Goal: Task Accomplishment & Management: Use online tool/utility

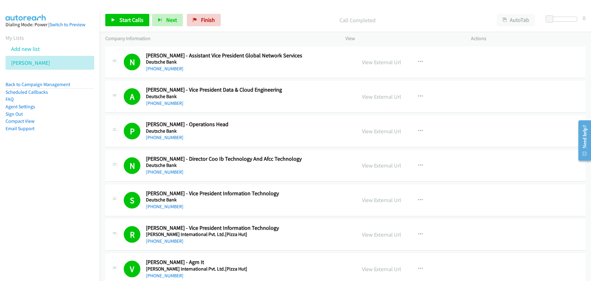
scroll to position [4705, 0]
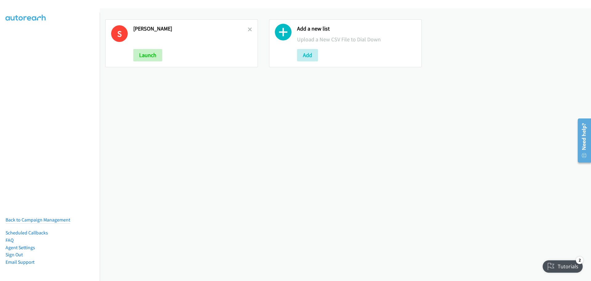
click at [249, 26] on link at bounding box center [250, 29] width 4 height 7
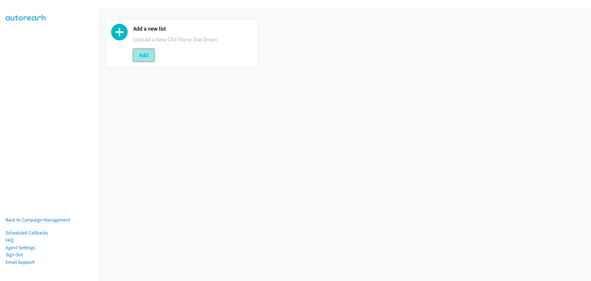
click at [145, 59] on button "Add" at bounding box center [143, 55] width 21 height 12
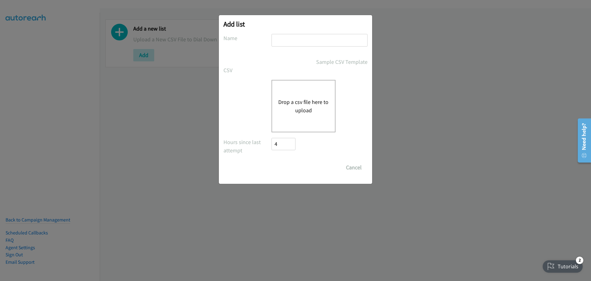
click at [313, 100] on button "Drop a csv file here to upload" at bounding box center [303, 106] width 51 height 17
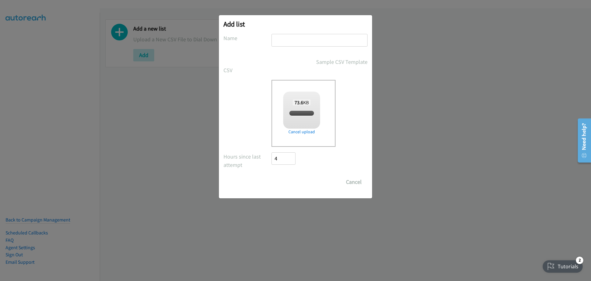
click at [299, 39] on input "text" at bounding box center [320, 40] width 96 height 13
checkbox input "true"
type input "[PERSON_NAME]"
click at [291, 180] on input "Save List" at bounding box center [288, 182] width 32 height 12
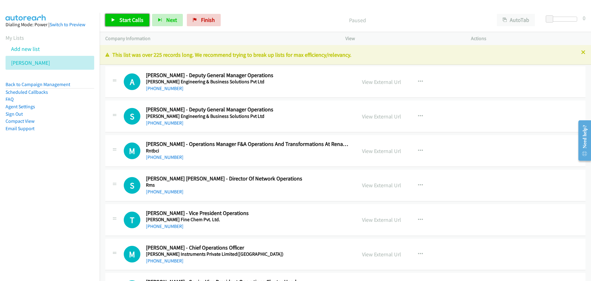
click at [132, 22] on span "Start Calls" at bounding box center [131, 19] width 24 height 7
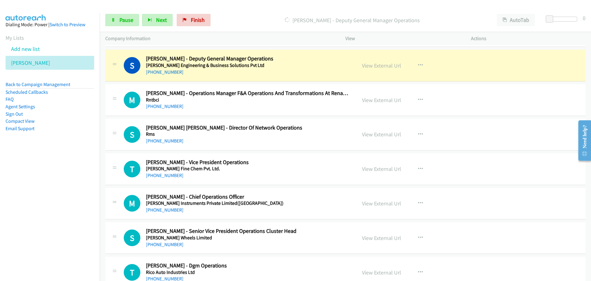
scroll to position [62, 0]
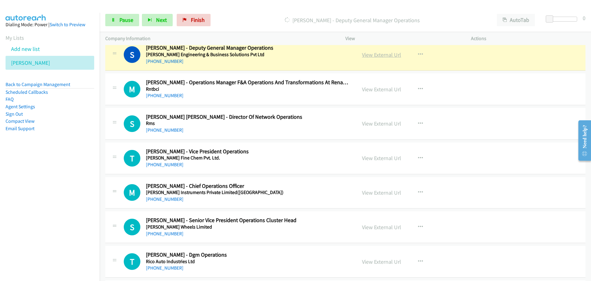
click at [377, 56] on link "View External Url" at bounding box center [381, 54] width 39 height 7
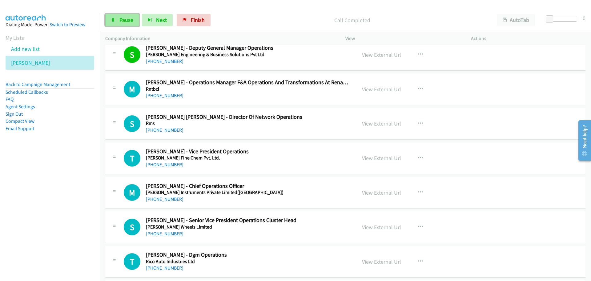
click at [124, 21] on span "Pause" at bounding box center [126, 19] width 14 height 7
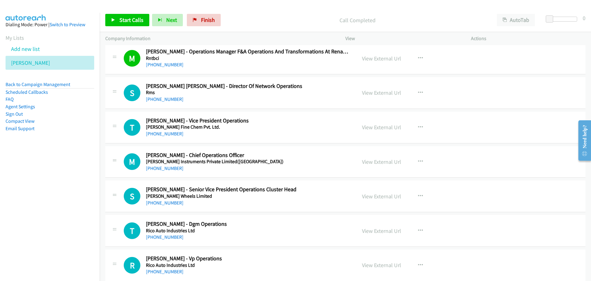
scroll to position [123, 0]
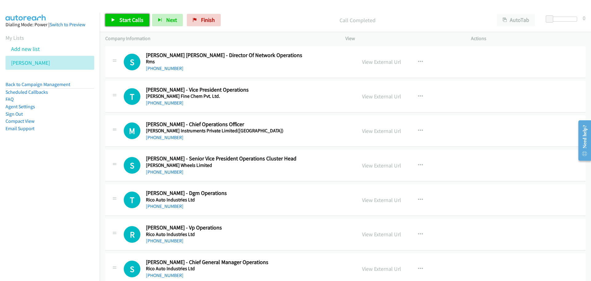
click at [128, 23] on span "Start Calls" at bounding box center [131, 19] width 24 height 7
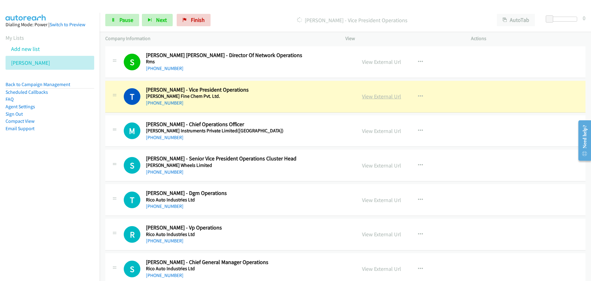
click at [381, 96] on link "View External Url" at bounding box center [381, 96] width 39 height 7
click at [125, 21] on span "Pause" at bounding box center [126, 19] width 14 height 7
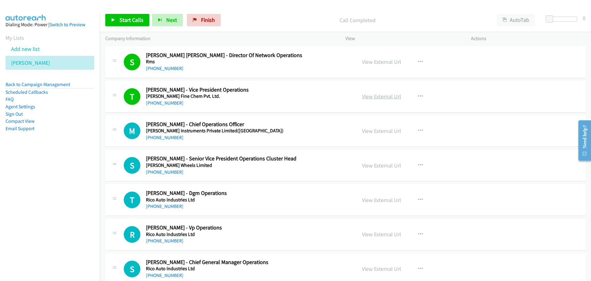
click at [372, 94] on link "View External Url" at bounding box center [381, 96] width 39 height 7
click at [120, 23] on span "Start Calls" at bounding box center [131, 19] width 24 height 7
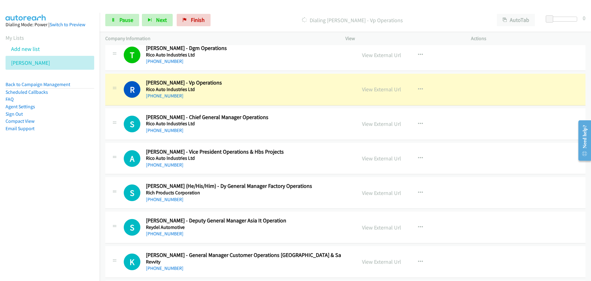
scroll to position [277, 0]
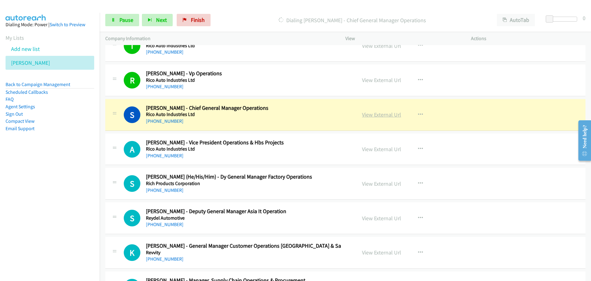
click at [363, 116] on link "View External Url" at bounding box center [381, 114] width 39 height 7
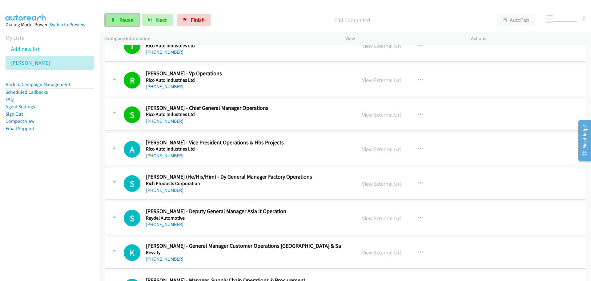
click at [124, 16] on link "Pause" at bounding box center [122, 20] width 34 height 12
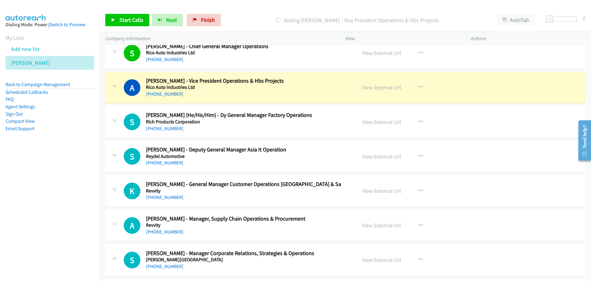
scroll to position [370, 0]
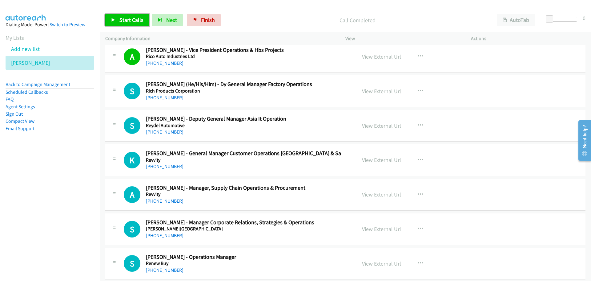
click at [130, 16] on link "Start Calls" at bounding box center [127, 20] width 44 height 12
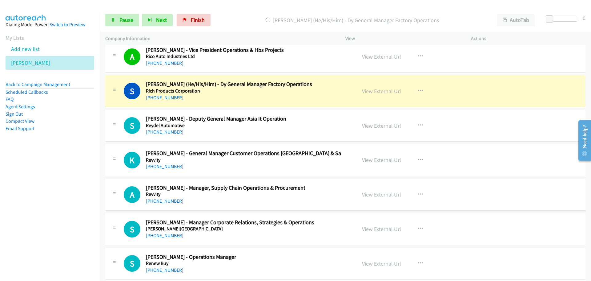
scroll to position [400, 0]
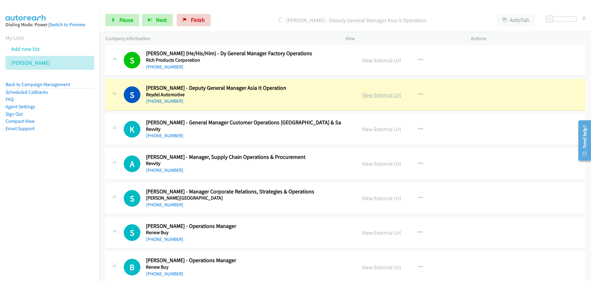
click at [367, 95] on link "View External Url" at bounding box center [381, 94] width 39 height 7
click at [124, 18] on span "Pause" at bounding box center [126, 19] width 14 height 7
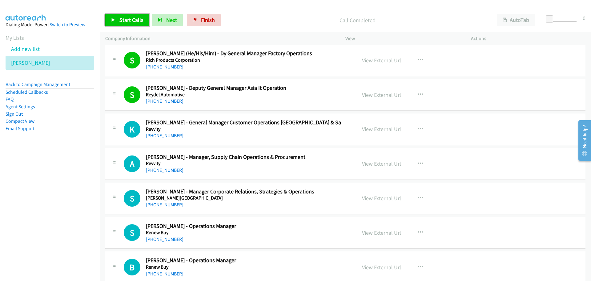
click at [124, 21] on span "Start Calls" at bounding box center [131, 19] width 24 height 7
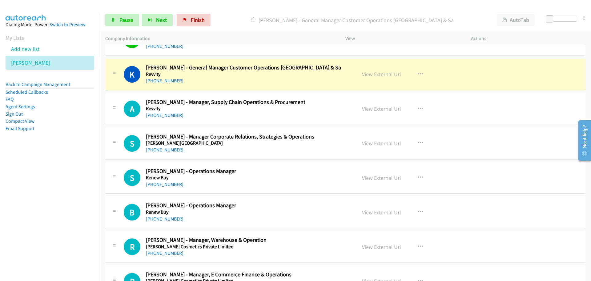
scroll to position [462, 0]
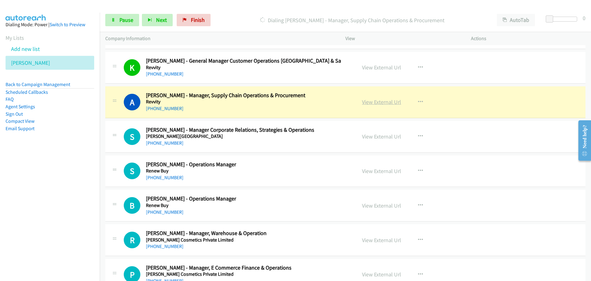
click at [379, 101] on link "View External Url" at bounding box center [381, 101] width 39 height 7
click at [116, 24] on link "Pause" at bounding box center [122, 20] width 34 height 12
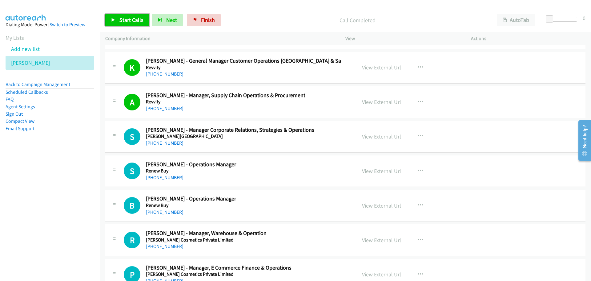
click at [132, 23] on span "Start Calls" at bounding box center [131, 19] width 24 height 7
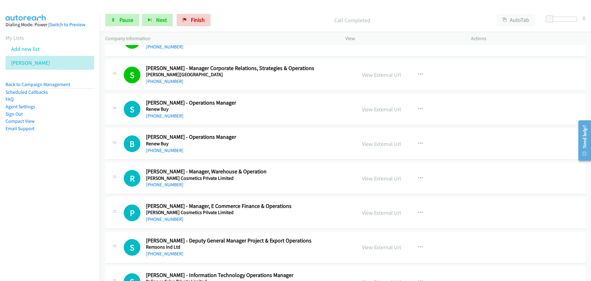
scroll to position [554, 0]
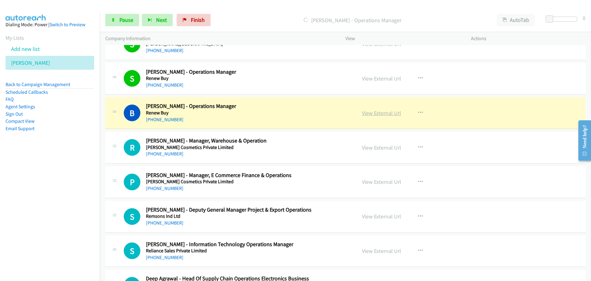
click at [383, 112] on link "View External Url" at bounding box center [381, 112] width 39 height 7
click at [128, 23] on link "Pause" at bounding box center [122, 20] width 34 height 12
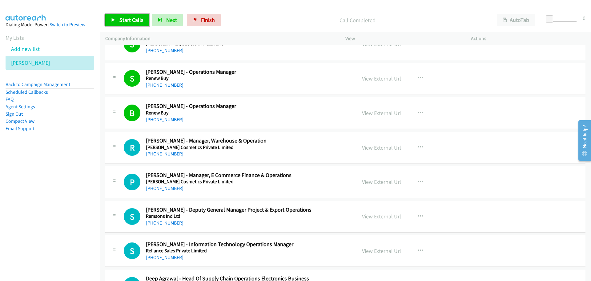
click at [115, 22] on icon at bounding box center [113, 20] width 4 height 4
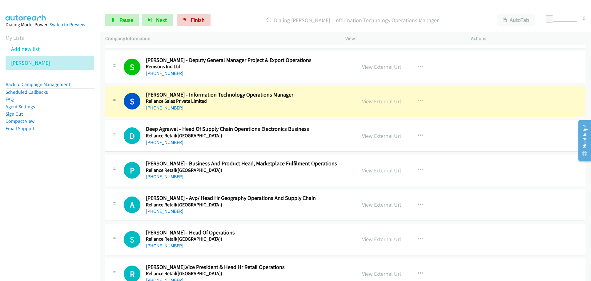
scroll to position [739, 0]
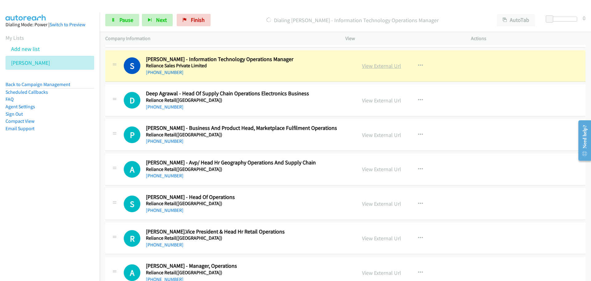
click at [375, 68] on link "View External Url" at bounding box center [381, 65] width 39 height 7
click at [119, 17] on link "Pause" at bounding box center [122, 20] width 34 height 12
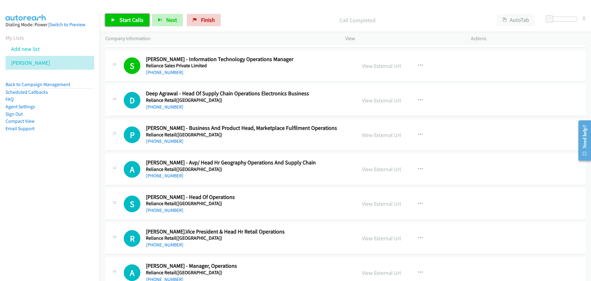
click at [132, 16] on link "Start Calls" at bounding box center [127, 20] width 44 height 12
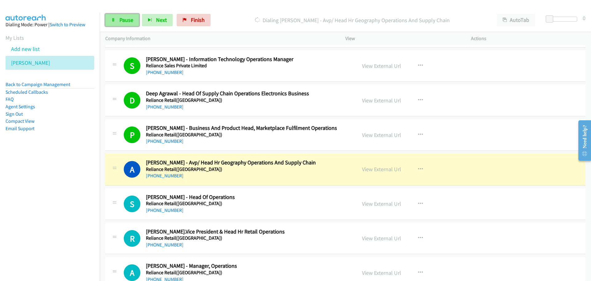
click at [133, 15] on link "Pause" at bounding box center [122, 20] width 34 height 12
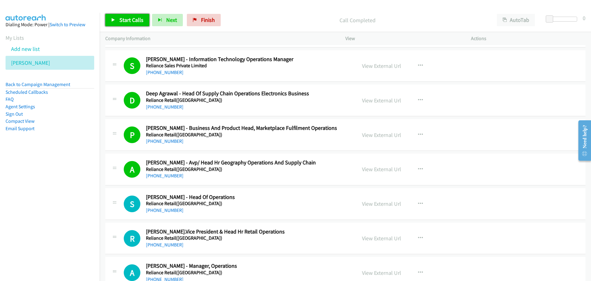
click at [123, 16] on link "Start Calls" at bounding box center [127, 20] width 44 height 12
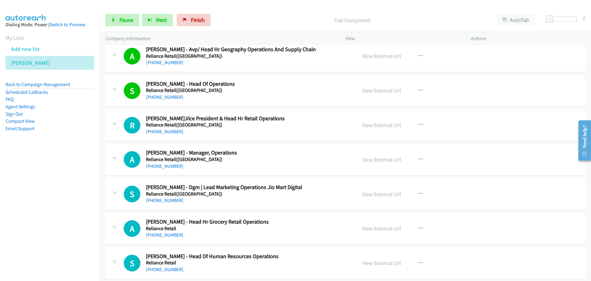
scroll to position [862, 0]
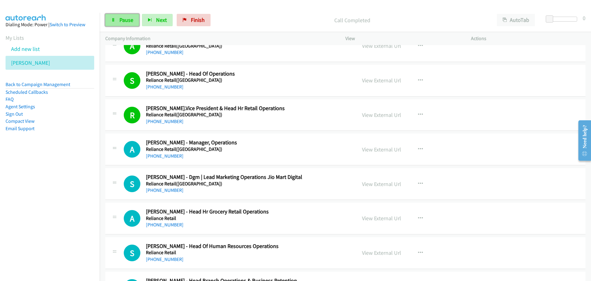
click at [128, 21] on span "Pause" at bounding box center [126, 19] width 14 height 7
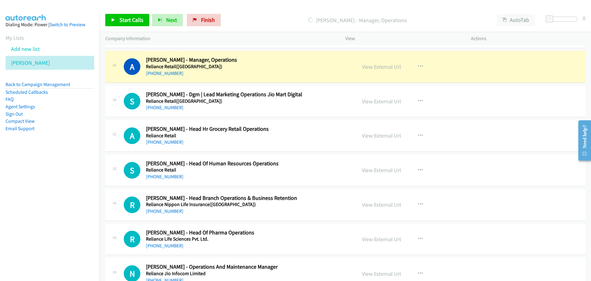
scroll to position [955, 0]
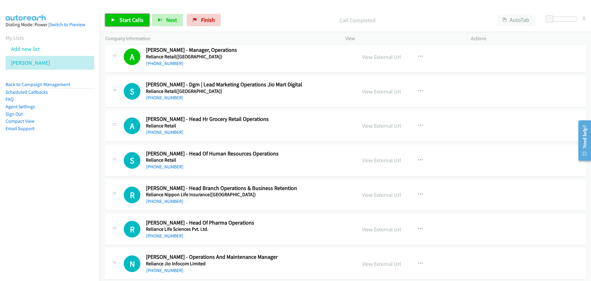
click at [134, 24] on link "Start Calls" at bounding box center [127, 20] width 44 height 12
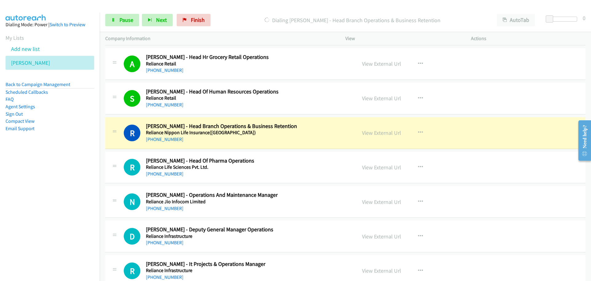
scroll to position [1047, 0]
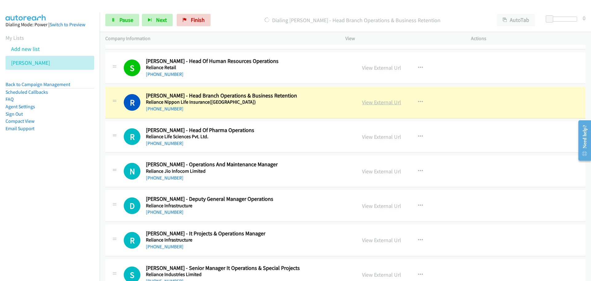
click at [374, 104] on link "View External Url" at bounding box center [381, 102] width 39 height 7
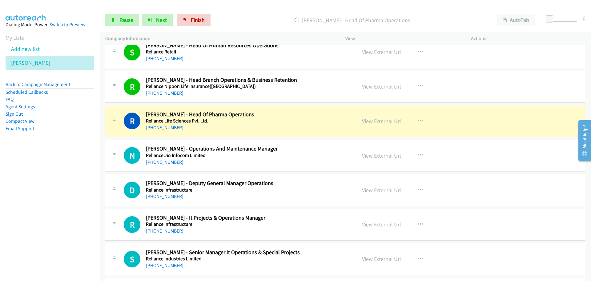
scroll to position [1078, 0]
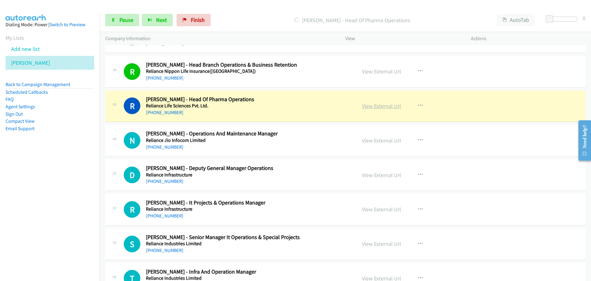
click at [377, 107] on link "View External Url" at bounding box center [381, 105] width 39 height 7
click at [119, 22] on span "Pause" at bounding box center [126, 19] width 14 height 7
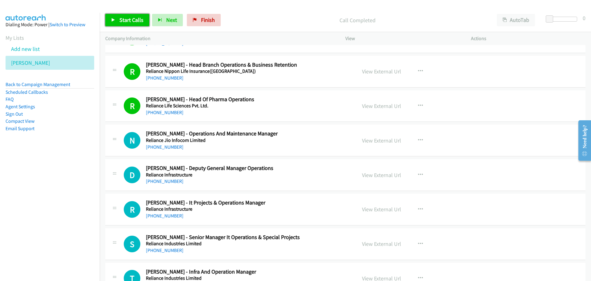
click at [119, 18] on link "Start Calls" at bounding box center [127, 20] width 44 height 12
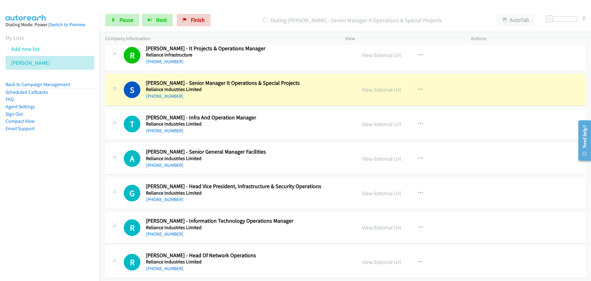
scroll to position [1263, 0]
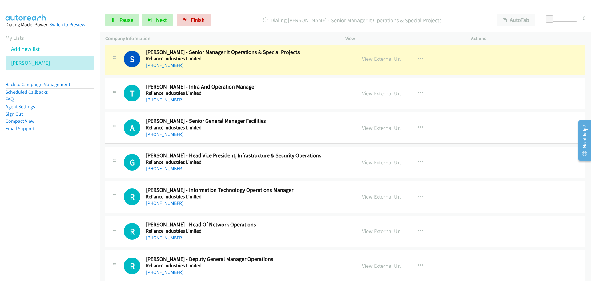
click at [377, 59] on link "View External Url" at bounding box center [381, 58] width 39 height 7
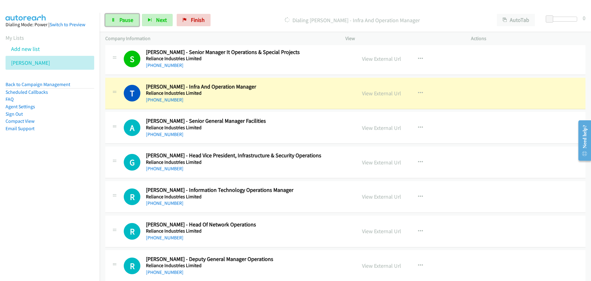
drag, startPoint x: 118, startPoint y: 19, endPoint x: 112, endPoint y: 26, distance: 9.9
click at [118, 19] on link "Pause" at bounding box center [122, 20] width 34 height 12
click at [388, 90] on link "View External Url" at bounding box center [381, 93] width 39 height 7
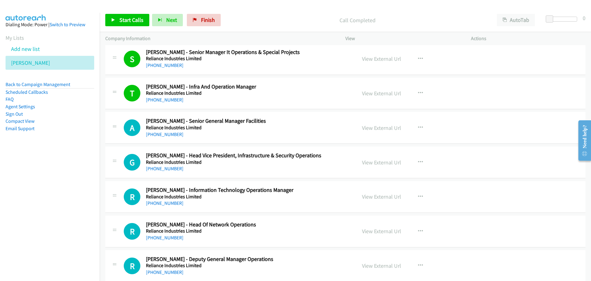
click at [132, 11] on div "Start Calls Pause Next Finish Call Completed AutoTab AutoTab 0" at bounding box center [346, 20] width 492 height 24
click at [132, 25] on link "Start Calls" at bounding box center [127, 20] width 44 height 12
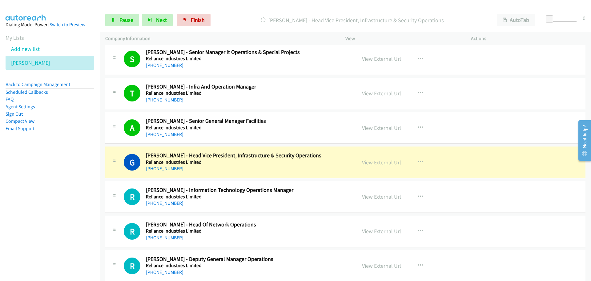
click at [385, 160] on link "View External Url" at bounding box center [381, 162] width 39 height 7
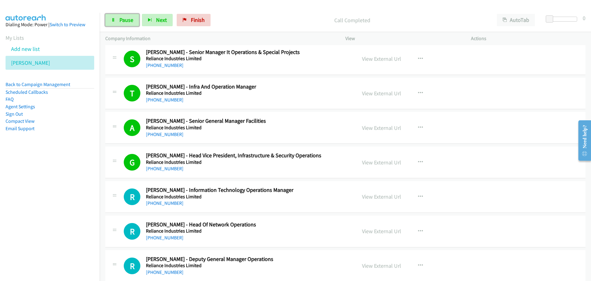
drag, startPoint x: 135, startPoint y: 19, endPoint x: 192, endPoint y: 27, distance: 57.5
click at [135, 19] on link "Pause" at bounding box center [122, 20] width 34 height 12
click at [126, 18] on span "Start Calls" at bounding box center [131, 19] width 24 height 7
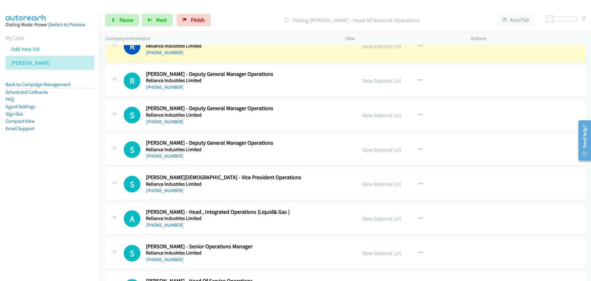
scroll to position [1417, 0]
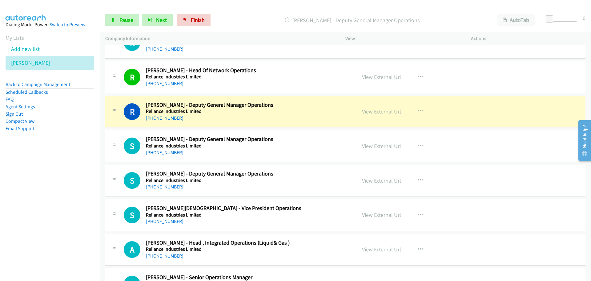
click at [376, 111] on link "View External Url" at bounding box center [381, 111] width 39 height 7
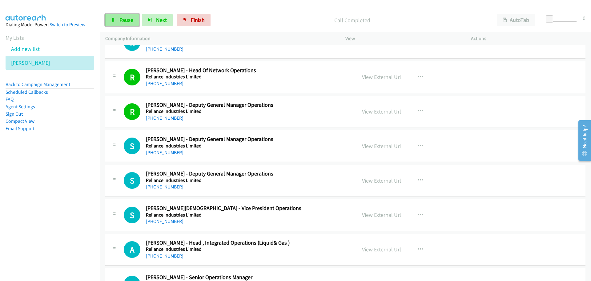
click at [122, 21] on span "Pause" at bounding box center [126, 19] width 14 height 7
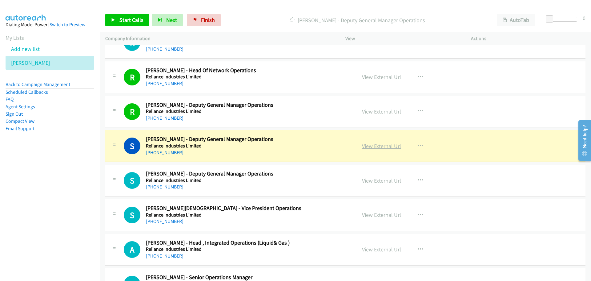
click at [372, 142] on link "View External Url" at bounding box center [381, 145] width 39 height 7
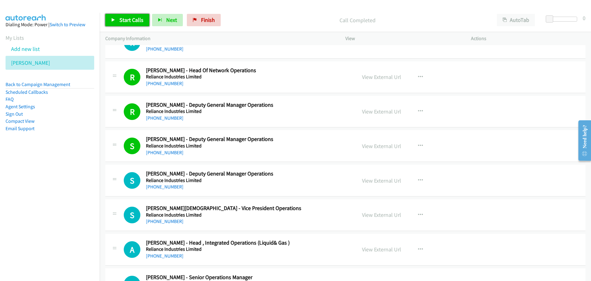
click at [127, 18] on span "Start Calls" at bounding box center [131, 19] width 24 height 7
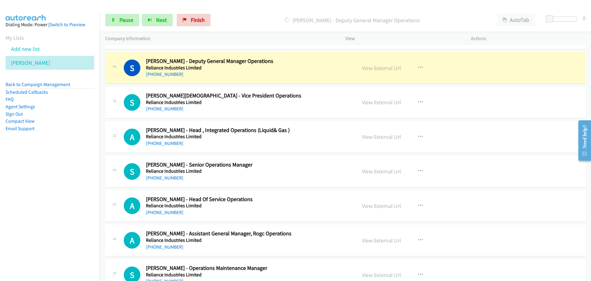
scroll to position [1540, 0]
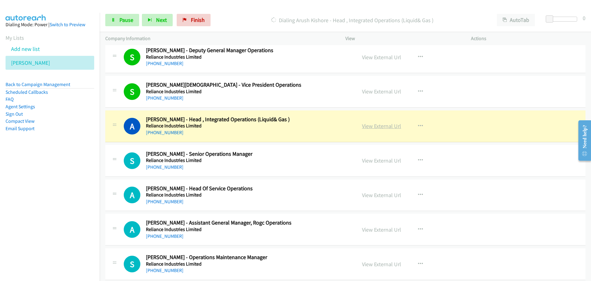
click at [379, 128] on link "View External Url" at bounding box center [381, 125] width 39 height 7
click at [129, 25] on link "Pause" at bounding box center [122, 20] width 34 height 12
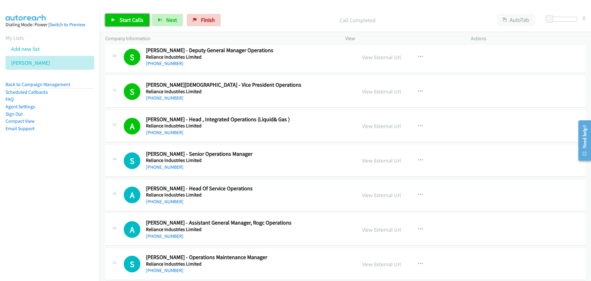
click at [132, 18] on span "Start Calls" at bounding box center [131, 19] width 24 height 7
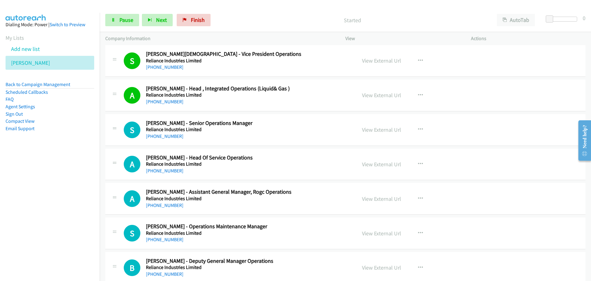
scroll to position [1632, 0]
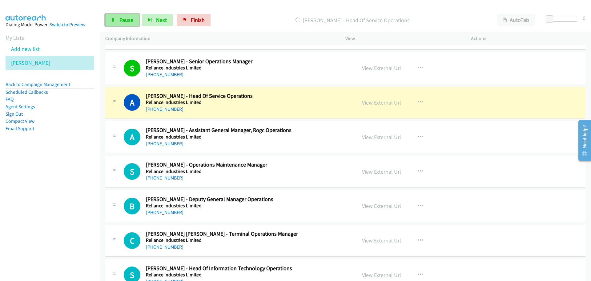
click at [115, 20] on link "Pause" at bounding box center [122, 20] width 34 height 12
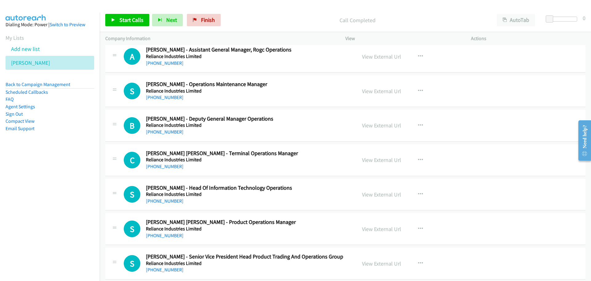
scroll to position [1694, 0]
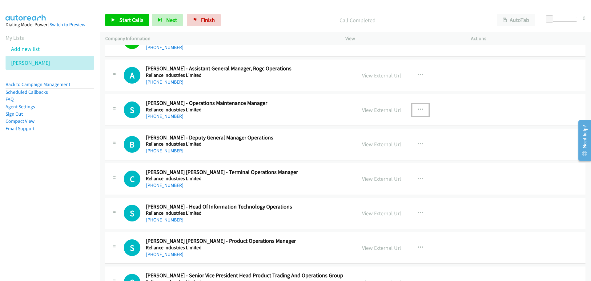
click at [418, 109] on icon "button" at bounding box center [420, 109] width 5 height 5
click at [368, 151] on link "Start Calls Here" at bounding box center [388, 150] width 82 height 12
click at [113, 18] on icon at bounding box center [113, 20] width 4 height 4
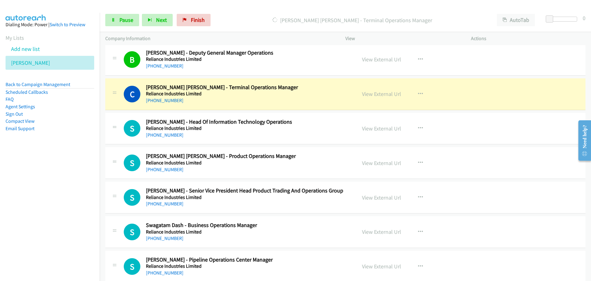
scroll to position [1786, 0]
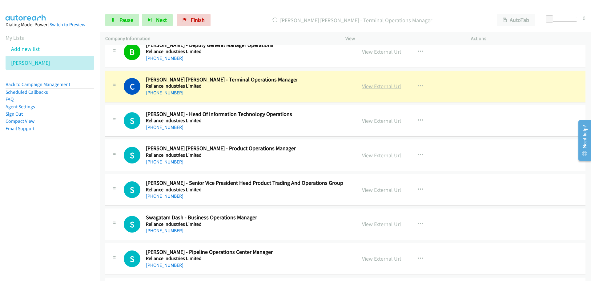
click at [371, 88] on link "View External Url" at bounding box center [381, 86] width 39 height 7
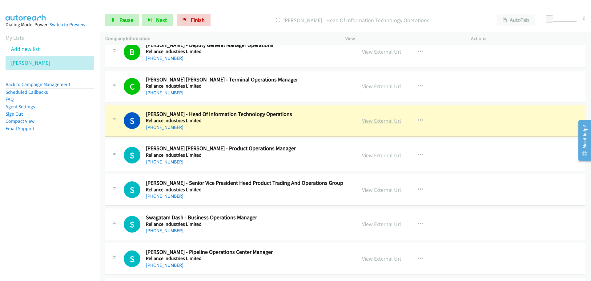
click at [383, 119] on link "View External Url" at bounding box center [381, 120] width 39 height 7
click at [131, 18] on span "Pause" at bounding box center [126, 19] width 14 height 7
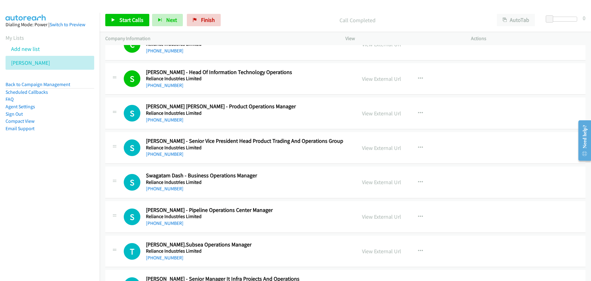
scroll to position [1817, 0]
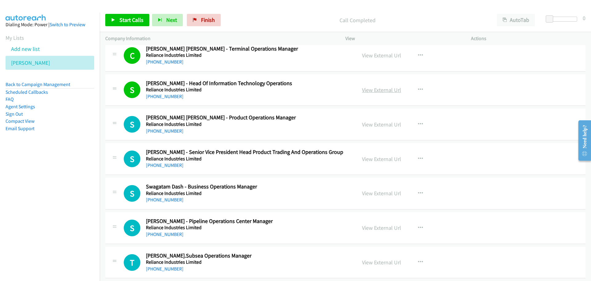
click at [369, 88] on link "View External Url" at bounding box center [381, 89] width 39 height 7
click at [138, 19] on span "Start Calls" at bounding box center [131, 19] width 24 height 7
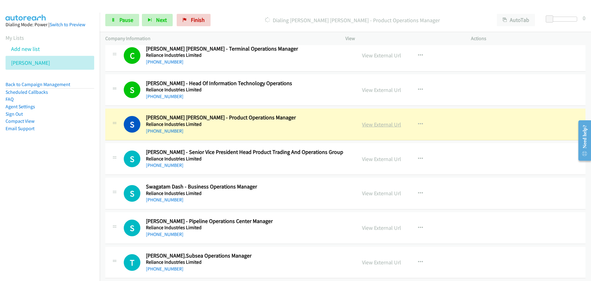
click at [383, 123] on link "View External Url" at bounding box center [381, 124] width 39 height 7
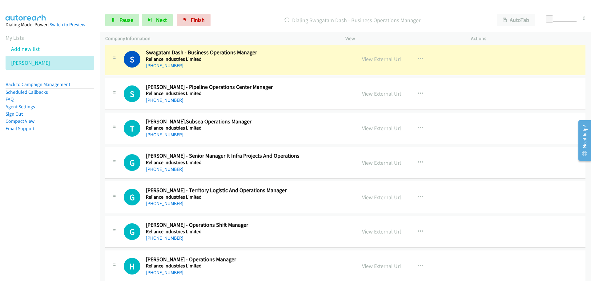
scroll to position [1940, 0]
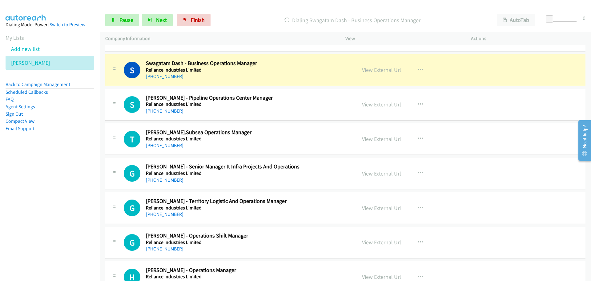
click at [380, 75] on div "View External Url View External Url Schedule/Manage Callback Start Calls Here R…" at bounding box center [422, 70] width 131 height 20
click at [380, 69] on link "View External Url" at bounding box center [381, 69] width 39 height 7
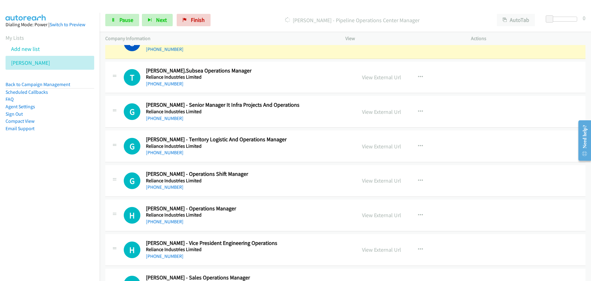
scroll to position [1971, 0]
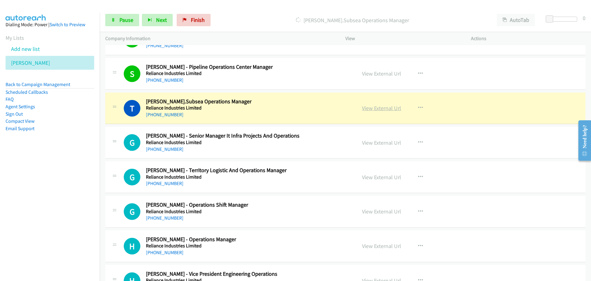
click at [365, 110] on link "View External Url" at bounding box center [381, 107] width 39 height 7
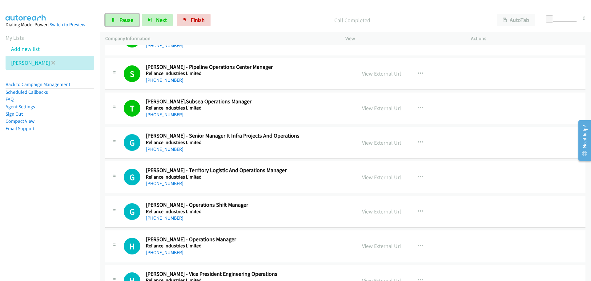
click at [124, 20] on span "Pause" at bounding box center [126, 19] width 14 height 7
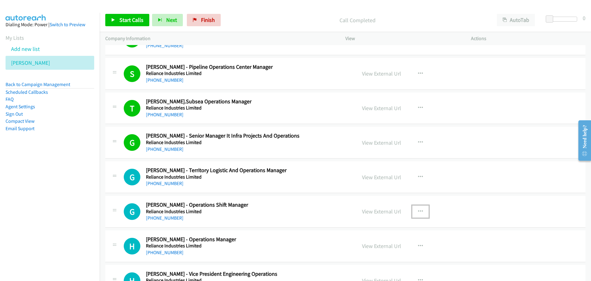
click at [419, 209] on icon "button" at bounding box center [420, 211] width 5 height 5
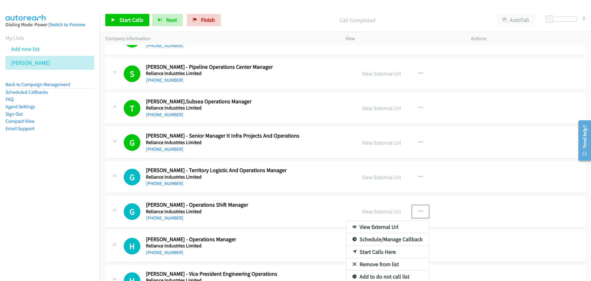
click at [416, 209] on div at bounding box center [295, 140] width 591 height 281
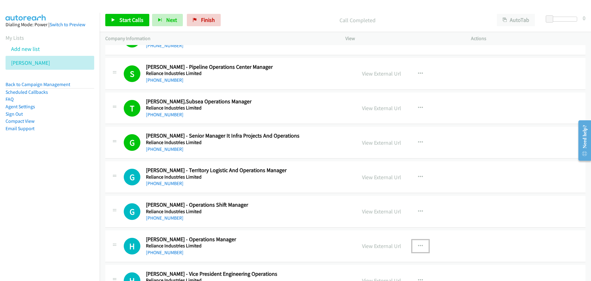
click at [420, 243] on icon "button" at bounding box center [420, 245] width 5 height 5
click at [313, 202] on div at bounding box center [295, 140] width 591 height 281
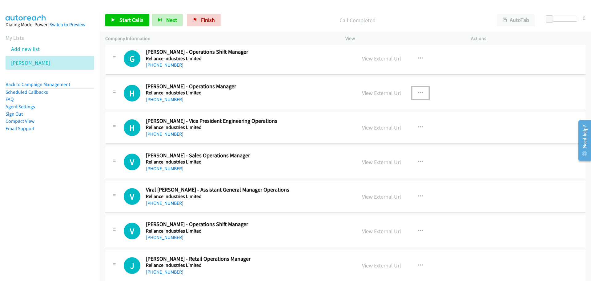
scroll to position [2125, 0]
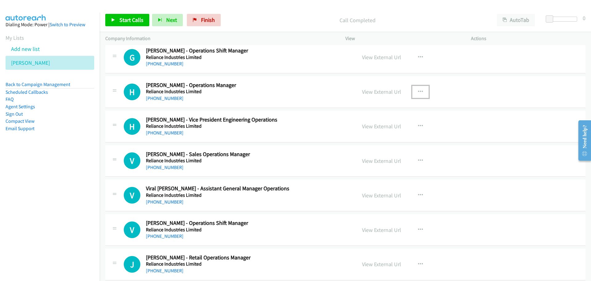
click at [422, 91] on button "button" at bounding box center [420, 92] width 17 height 12
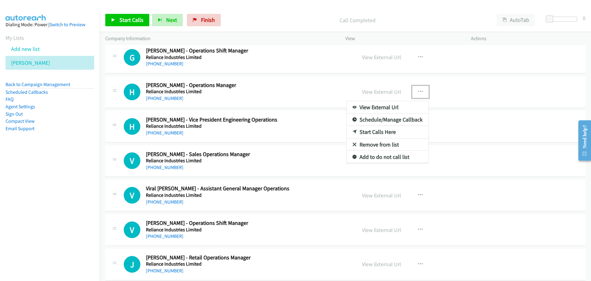
click at [376, 132] on link "Start Calls Here" at bounding box center [388, 132] width 82 height 12
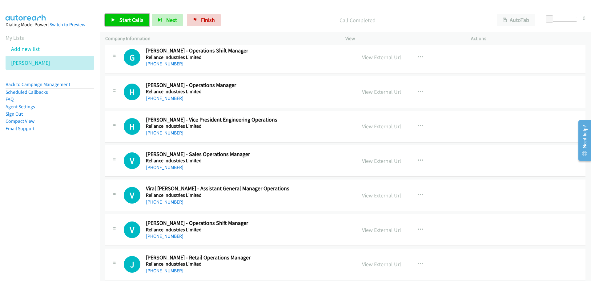
click at [129, 26] on link "Start Calls" at bounding box center [127, 20] width 44 height 12
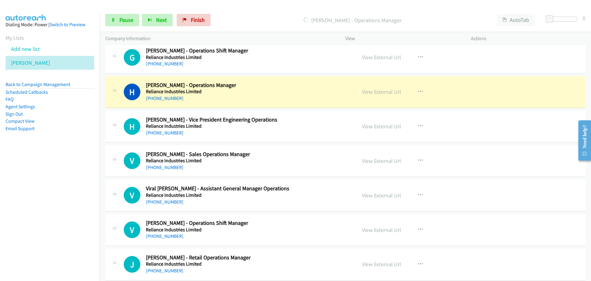
scroll to position [2156, 0]
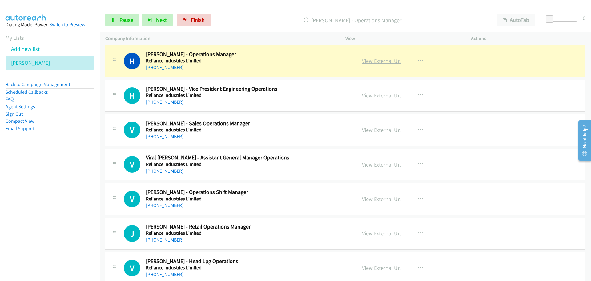
click at [368, 60] on link "View External Url" at bounding box center [381, 60] width 39 height 7
drag, startPoint x: 121, startPoint y: 21, endPoint x: 14, endPoint y: 47, distance: 110.6
click at [121, 21] on span "Pause" at bounding box center [126, 19] width 14 height 7
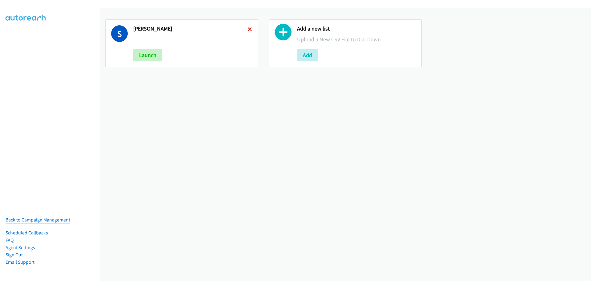
click at [248, 29] on icon at bounding box center [250, 30] width 4 height 4
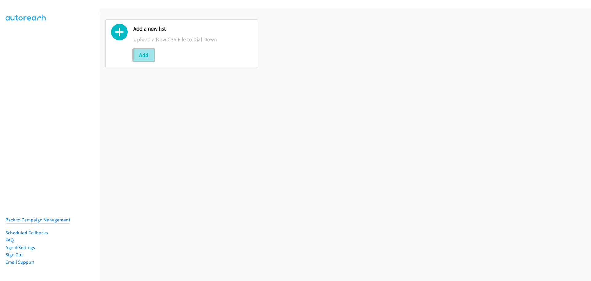
click at [142, 56] on button "Add" at bounding box center [143, 55] width 21 height 12
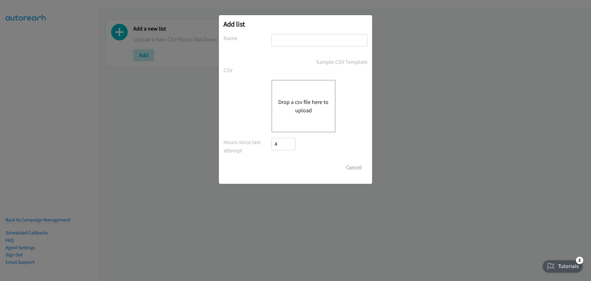
click at [302, 107] on button "Drop a csv file here to upload" at bounding box center [303, 106] width 51 height 17
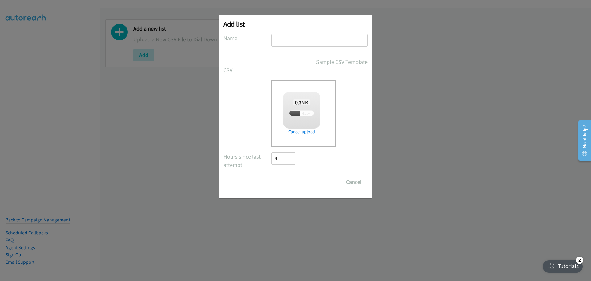
click at [302, 40] on input "text" at bounding box center [320, 40] width 96 height 13
checkbox input "true"
type input "[PERSON_NAME]"
click at [287, 179] on input "Save List" at bounding box center [288, 182] width 32 height 12
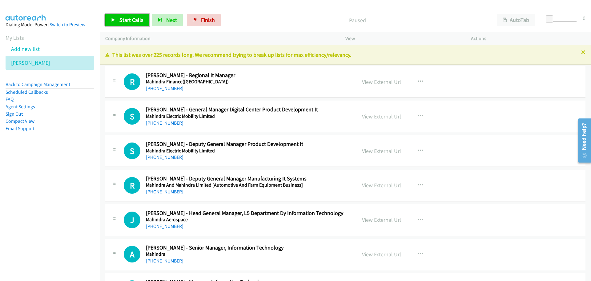
click at [123, 22] on span "Start Calls" at bounding box center [131, 19] width 24 height 7
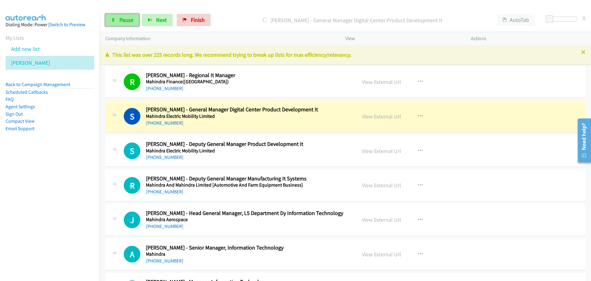
drag, startPoint x: 130, startPoint y: 21, endPoint x: 19, endPoint y: 65, distance: 119.3
click at [130, 21] on span "Pause" at bounding box center [126, 19] width 14 height 7
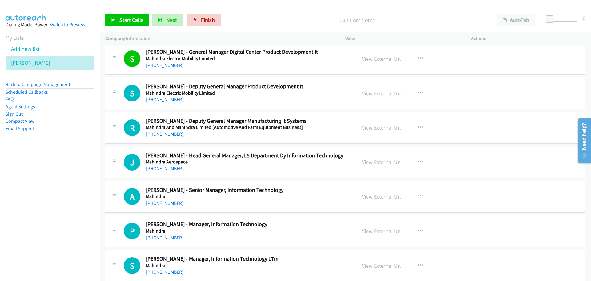
scroll to position [62, 0]
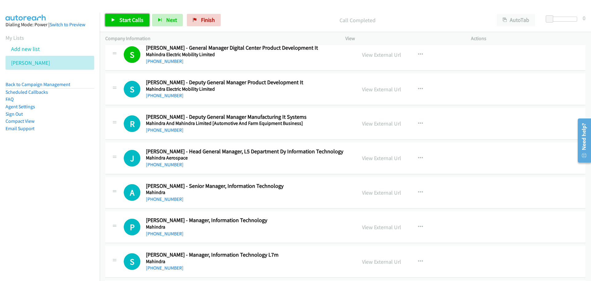
click at [115, 17] on link "Start Calls" at bounding box center [127, 20] width 44 height 12
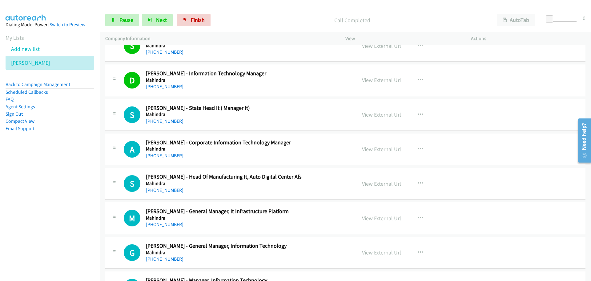
scroll to position [308, 0]
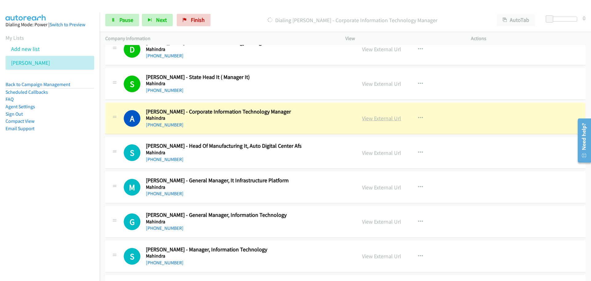
click at [374, 115] on link "View External Url" at bounding box center [381, 118] width 39 height 7
click at [127, 18] on span "Pause" at bounding box center [126, 19] width 14 height 7
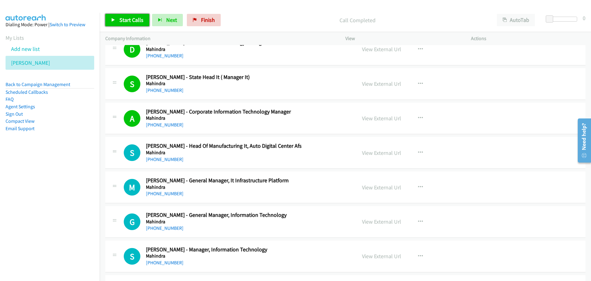
click at [131, 17] on span "Start Calls" at bounding box center [131, 19] width 24 height 7
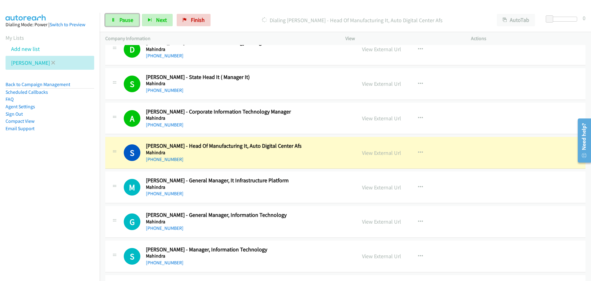
drag, startPoint x: 115, startPoint y: 20, endPoint x: 18, endPoint y: 59, distance: 104.3
click at [115, 20] on icon at bounding box center [113, 20] width 4 height 4
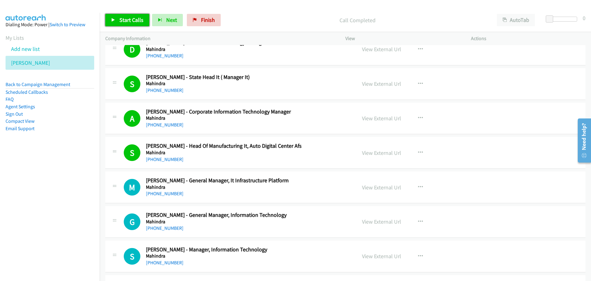
click at [119, 17] on link "Start Calls" at bounding box center [127, 20] width 44 height 12
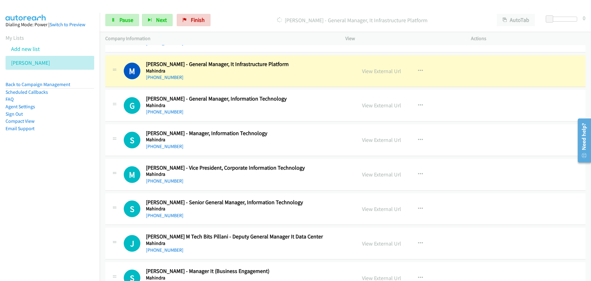
scroll to position [431, 0]
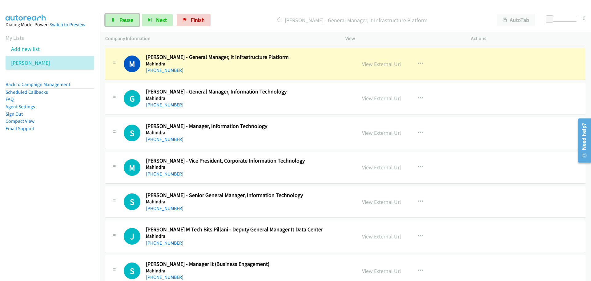
click at [117, 23] on link "Pause" at bounding box center [122, 20] width 34 height 12
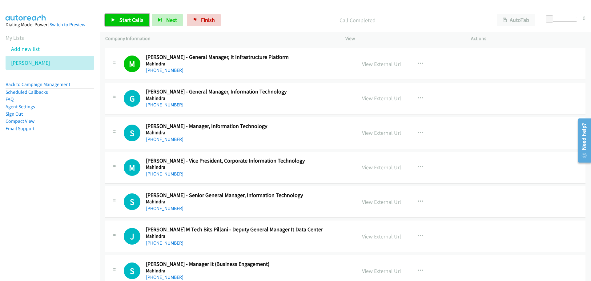
click at [124, 20] on span "Start Calls" at bounding box center [131, 19] width 24 height 7
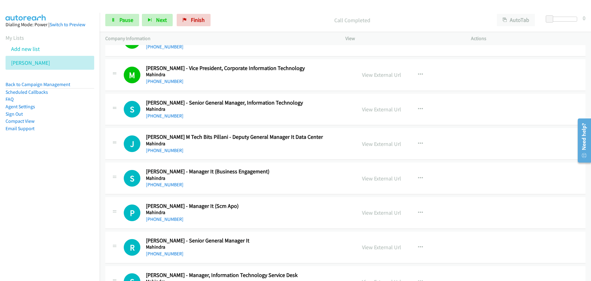
scroll to position [554, 0]
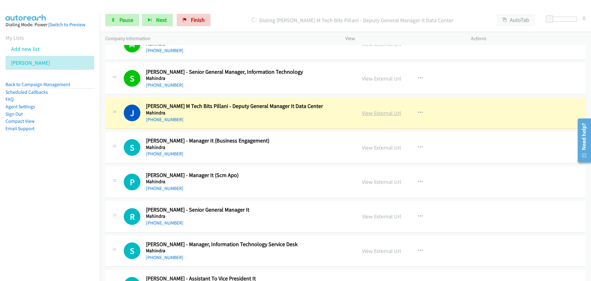
click at [373, 114] on link "View External Url" at bounding box center [381, 112] width 39 height 7
click at [124, 22] on span "Pause" at bounding box center [126, 19] width 14 height 7
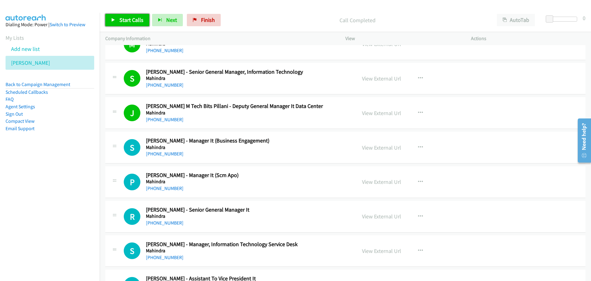
click at [134, 23] on span "Start Calls" at bounding box center [131, 19] width 24 height 7
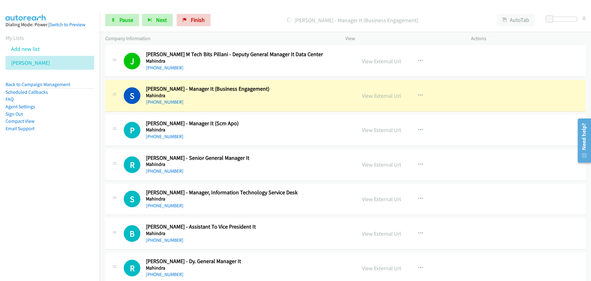
scroll to position [616, 0]
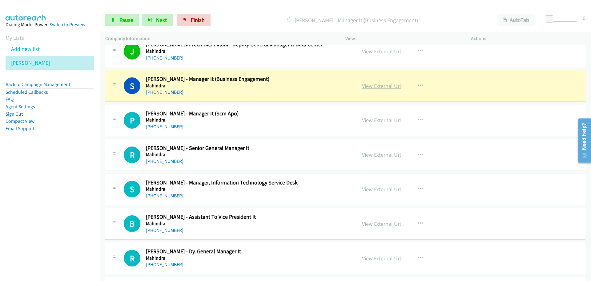
click at [392, 87] on link "View External Url" at bounding box center [381, 85] width 39 height 7
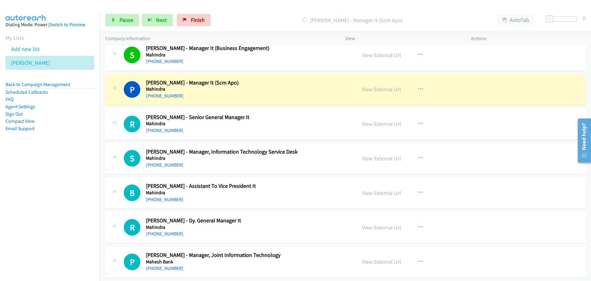
scroll to position [678, 0]
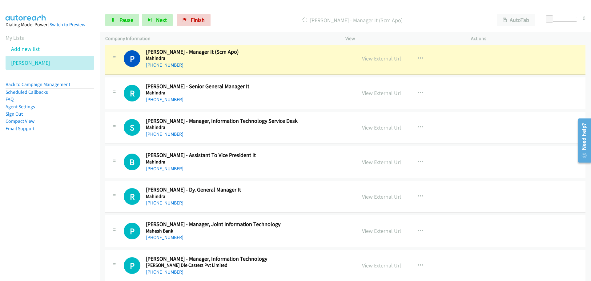
click at [388, 58] on link "View External Url" at bounding box center [381, 58] width 39 height 7
click at [123, 22] on span "Pause" at bounding box center [126, 19] width 14 height 7
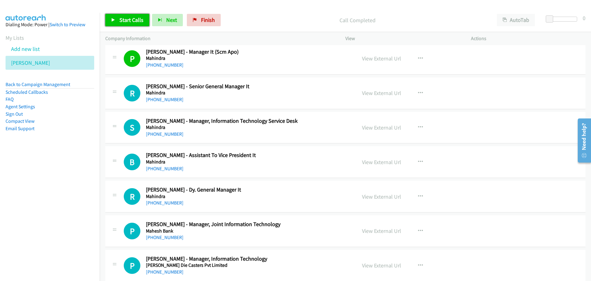
click at [125, 19] on span "Start Calls" at bounding box center [131, 19] width 24 height 7
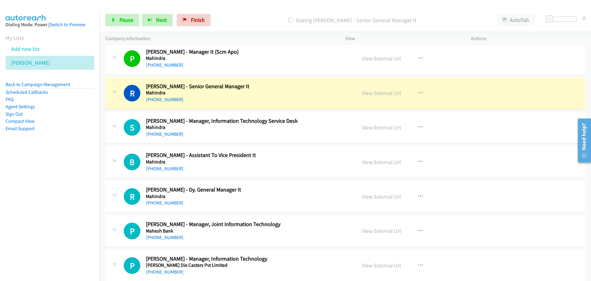
scroll to position [708, 0]
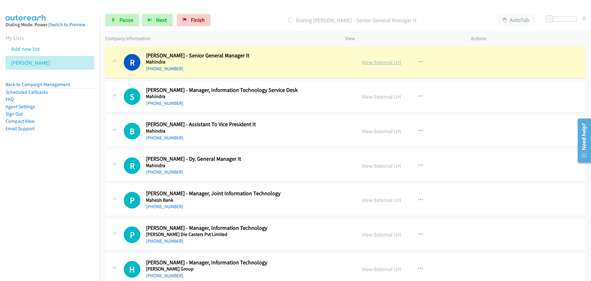
click at [368, 62] on link "View External Url" at bounding box center [381, 62] width 39 height 7
click at [120, 20] on span "Pause" at bounding box center [126, 19] width 14 height 7
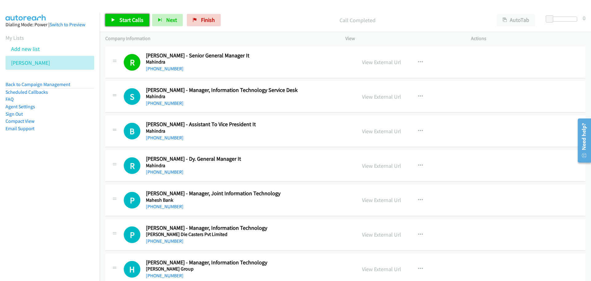
click at [127, 18] on span "Start Calls" at bounding box center [131, 19] width 24 height 7
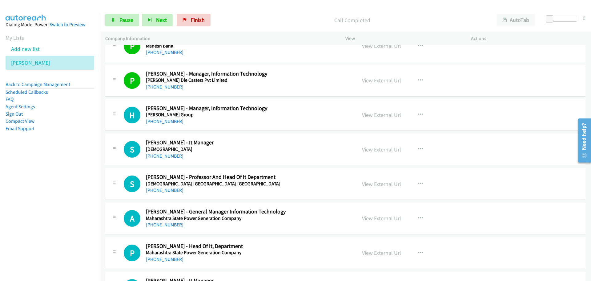
scroll to position [893, 0]
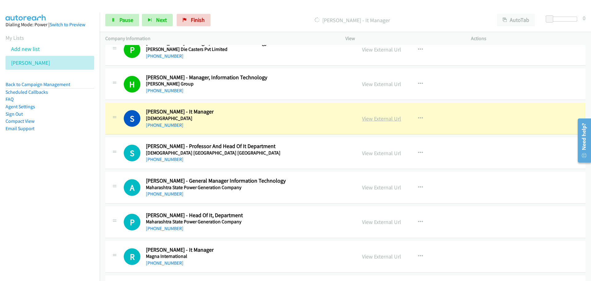
click at [366, 118] on link "View External Url" at bounding box center [381, 118] width 39 height 7
click at [115, 17] on link "Pause" at bounding box center [122, 20] width 34 height 12
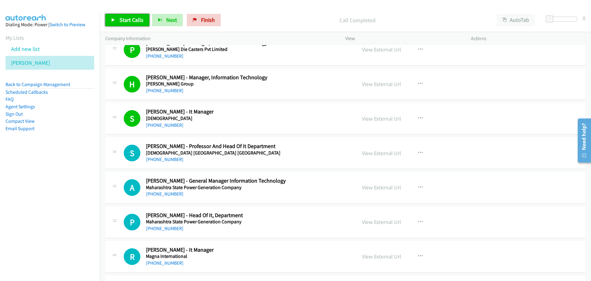
click at [138, 17] on span "Start Calls" at bounding box center [131, 19] width 24 height 7
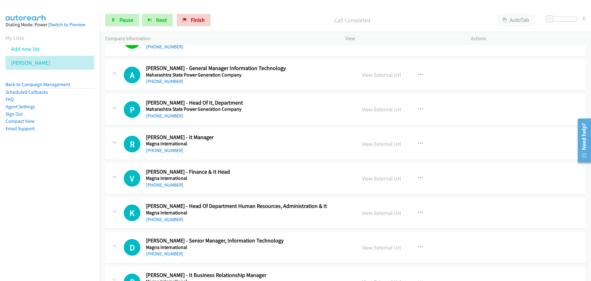
scroll to position [1016, 0]
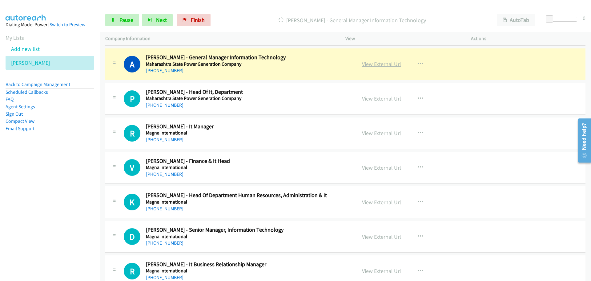
drag, startPoint x: 383, startPoint y: 65, endPoint x: 365, endPoint y: 67, distance: 18.3
click at [368, 63] on link "View External Url" at bounding box center [381, 63] width 39 height 7
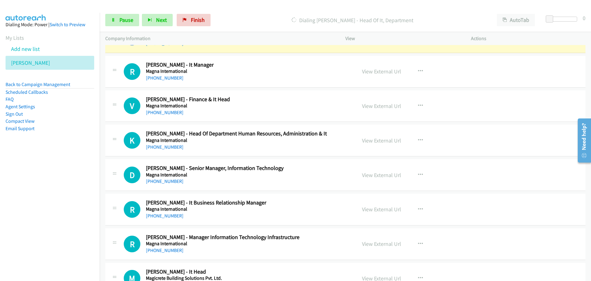
scroll to position [1047, 0]
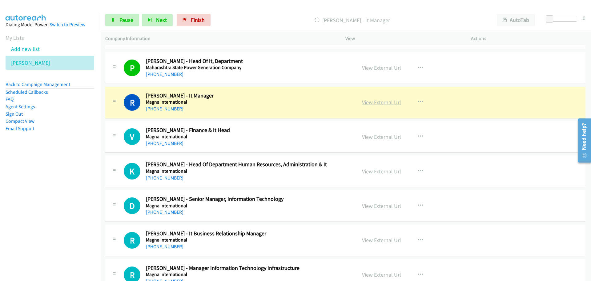
click at [381, 100] on link "View External Url" at bounding box center [381, 102] width 39 height 7
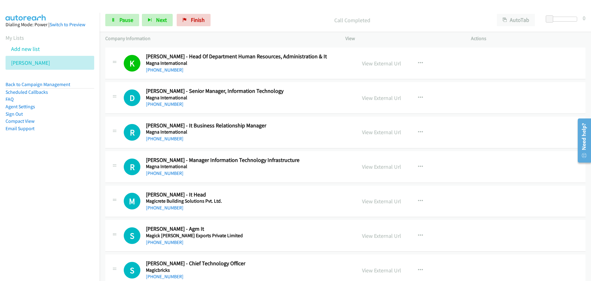
scroll to position [1170, 0]
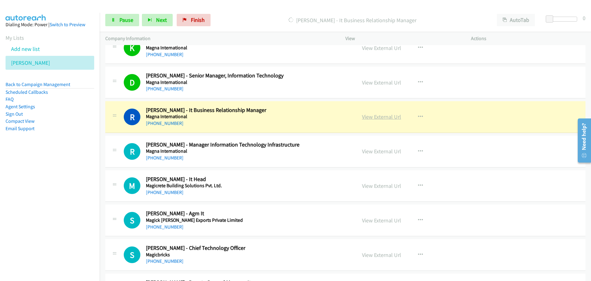
click at [374, 116] on link "View External Url" at bounding box center [381, 116] width 39 height 7
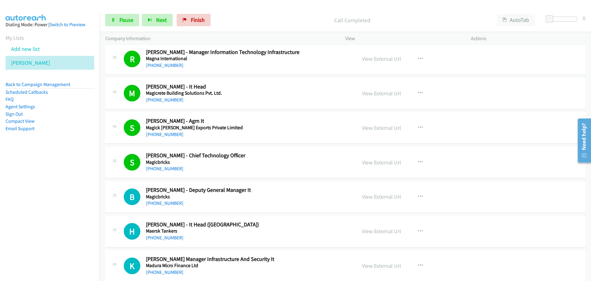
scroll to position [1293, 0]
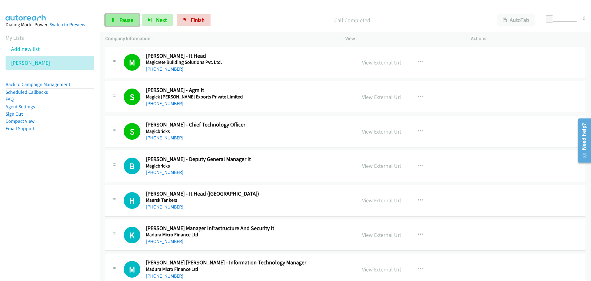
click at [121, 18] on span "Pause" at bounding box center [126, 19] width 14 height 7
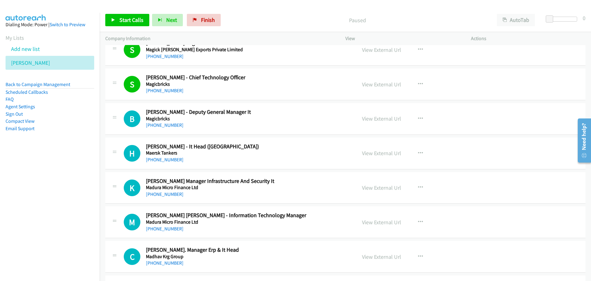
scroll to position [1355, 0]
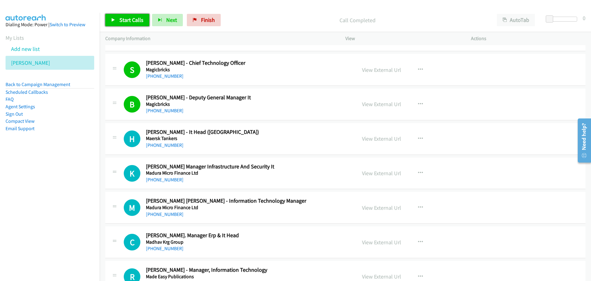
click at [121, 18] on span "Start Calls" at bounding box center [131, 19] width 24 height 7
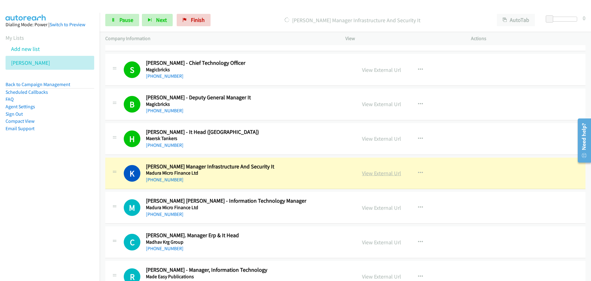
click at [374, 174] on link "View External Url" at bounding box center [381, 172] width 39 height 7
click at [117, 17] on link "Pause" at bounding box center [122, 20] width 34 height 12
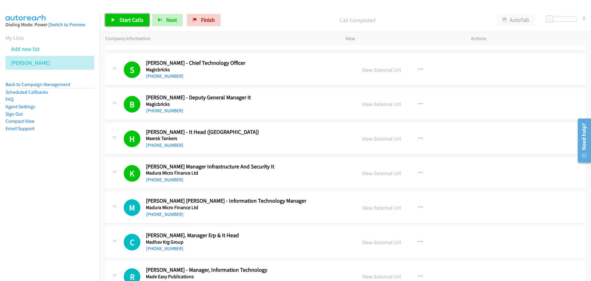
click at [129, 16] on span "Start Calls" at bounding box center [131, 19] width 24 height 7
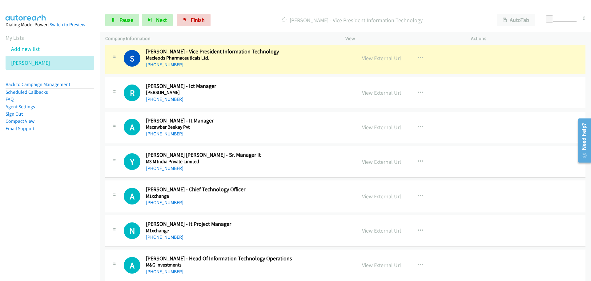
scroll to position [1786, 0]
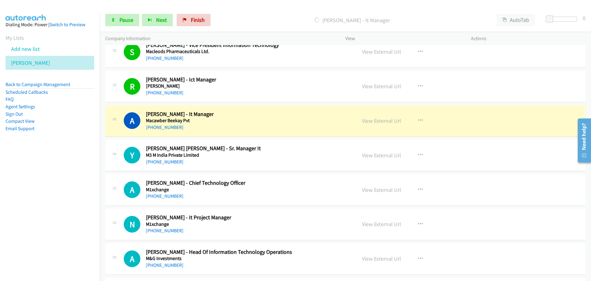
click at [382, 124] on div "View External Url" at bounding box center [381, 120] width 39 height 8
click at [382, 118] on link "View External Url" at bounding box center [381, 120] width 39 height 7
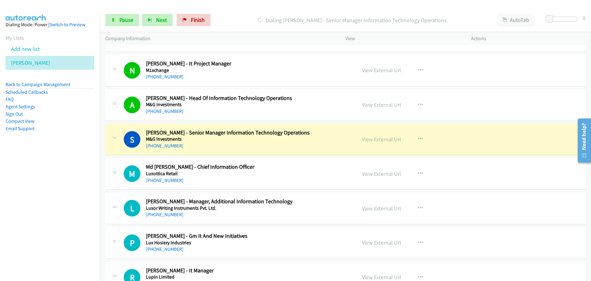
scroll to position [1940, 0]
click at [114, 21] on icon at bounding box center [113, 20] width 4 height 4
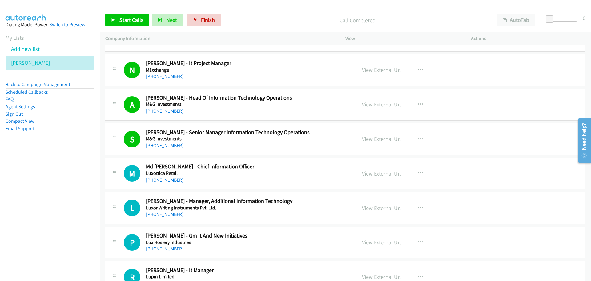
click at [365, 140] on link "View External Url" at bounding box center [381, 138] width 39 height 7
click at [132, 14] on link "Start Calls" at bounding box center [127, 20] width 44 height 12
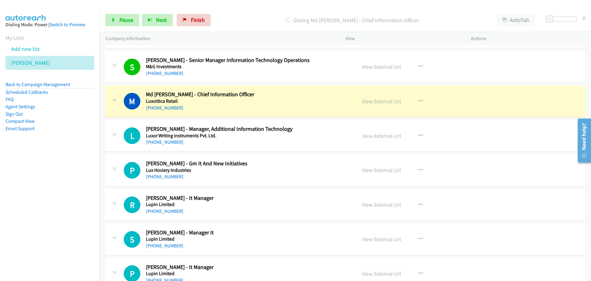
scroll to position [2033, 0]
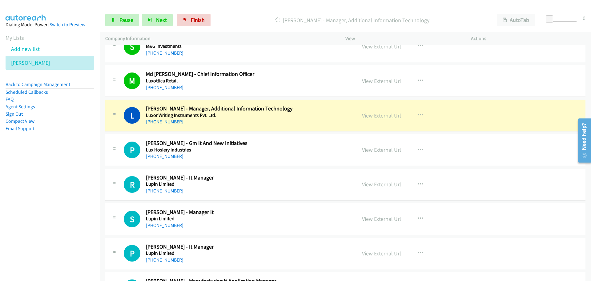
click at [383, 116] on link "View External Url" at bounding box center [381, 115] width 39 height 7
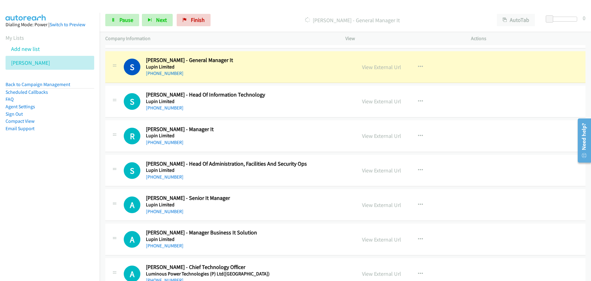
scroll to position [2464, 0]
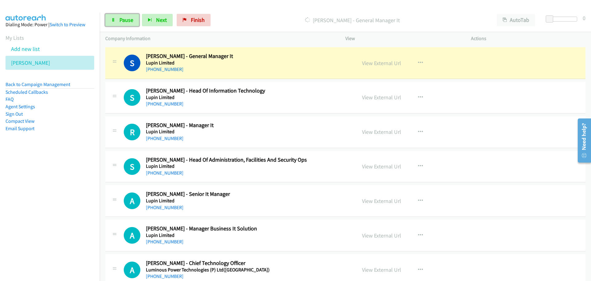
click at [109, 20] on link "Pause" at bounding box center [122, 20] width 34 height 12
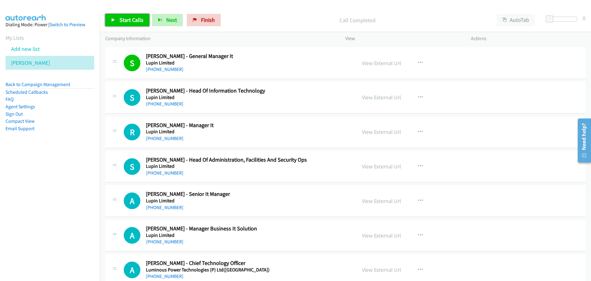
click at [133, 14] on link "Start Calls" at bounding box center [127, 20] width 44 height 12
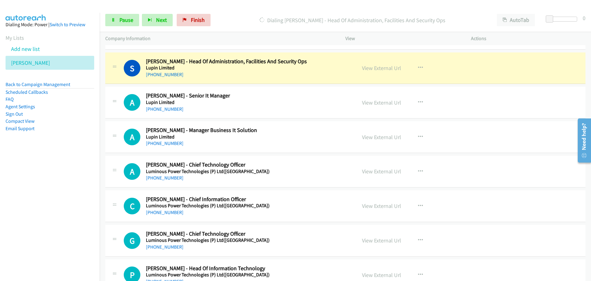
scroll to position [2556, 0]
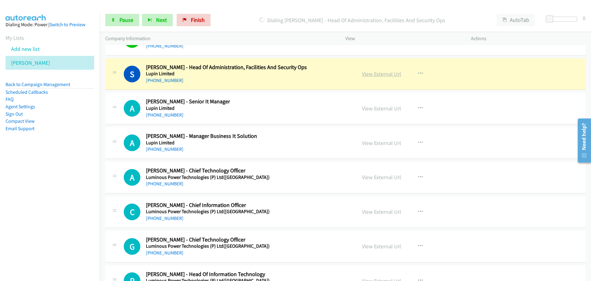
click at [369, 72] on link "View External Url" at bounding box center [381, 73] width 39 height 7
click at [127, 24] on link "Pause" at bounding box center [122, 20] width 34 height 12
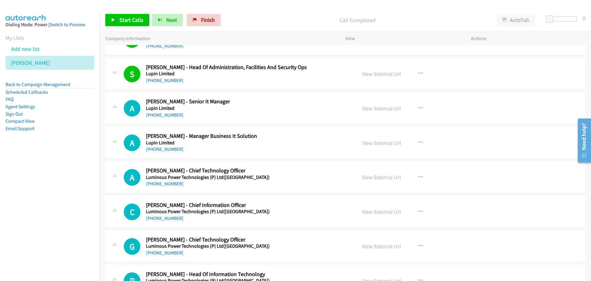
click at [123, 28] on div "Start Calls Pause Next Finish Call Completed AutoTab AutoTab 0" at bounding box center [346, 20] width 492 height 24
click at [123, 16] on span "Start Calls" at bounding box center [131, 19] width 24 height 7
click at [123, 19] on span "Pause" at bounding box center [126, 19] width 14 height 7
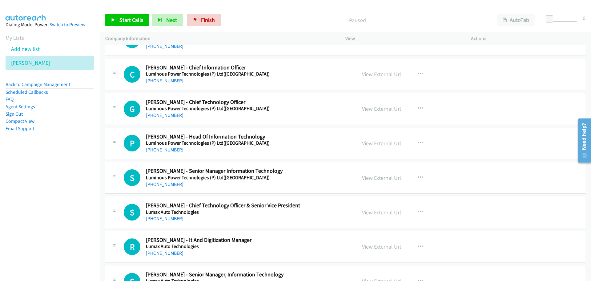
scroll to position [2556, 0]
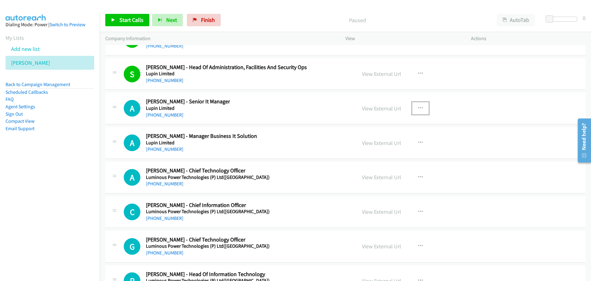
click at [419, 106] on icon "button" at bounding box center [420, 108] width 5 height 5
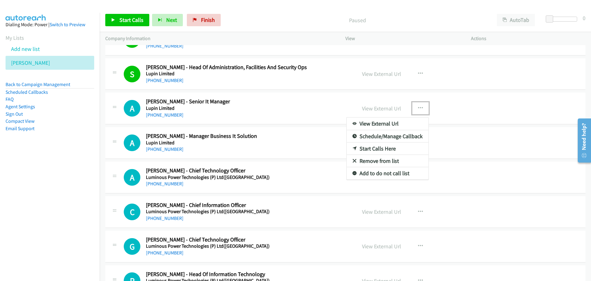
click at [355, 146] on link "Start Calls Here" at bounding box center [388, 148] width 82 height 12
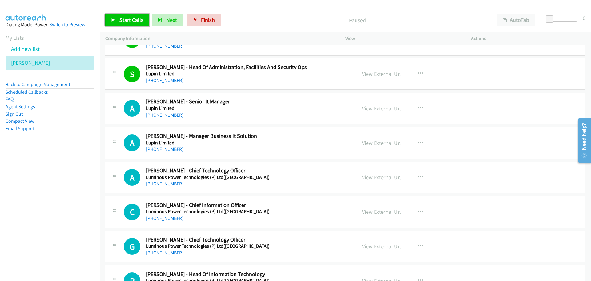
click at [129, 22] on span "Start Calls" at bounding box center [131, 19] width 24 height 7
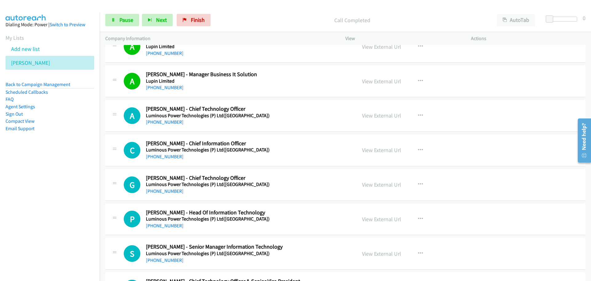
scroll to position [2649, 0]
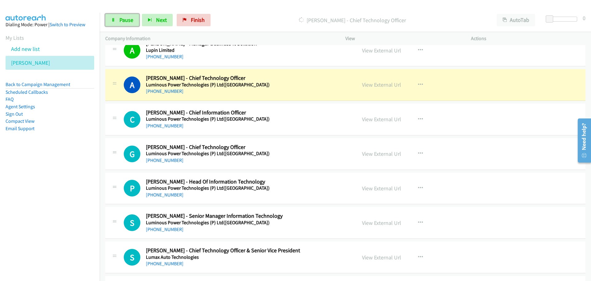
click at [124, 17] on span "Pause" at bounding box center [126, 19] width 14 height 7
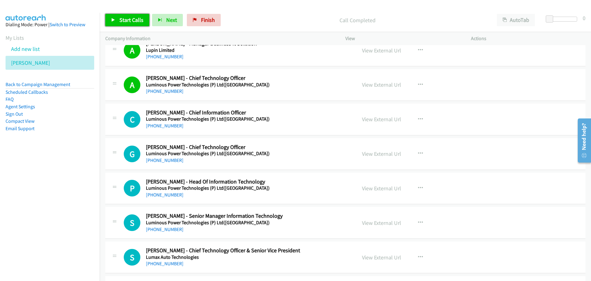
click at [133, 20] on span "Start Calls" at bounding box center [131, 19] width 24 height 7
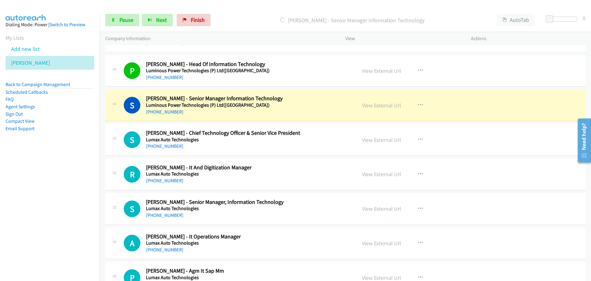
scroll to position [2772, 0]
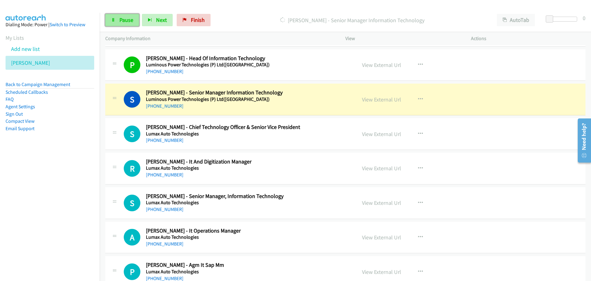
click at [128, 22] on span "Pause" at bounding box center [126, 19] width 14 height 7
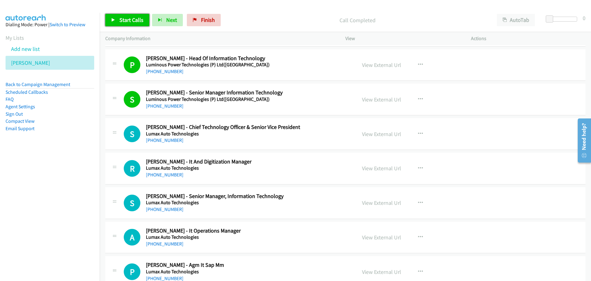
click at [111, 18] on icon at bounding box center [113, 20] width 4 height 4
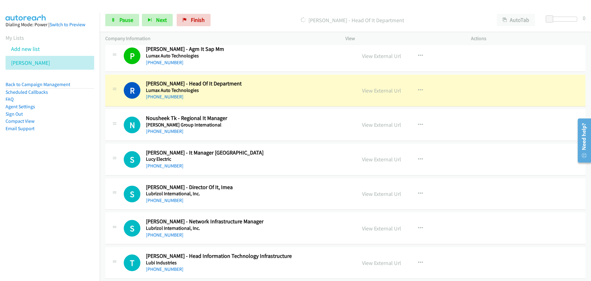
scroll to position [3018, 0]
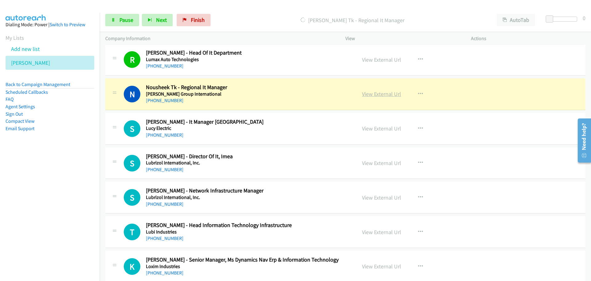
click at [372, 94] on link "View External Url" at bounding box center [381, 93] width 39 height 7
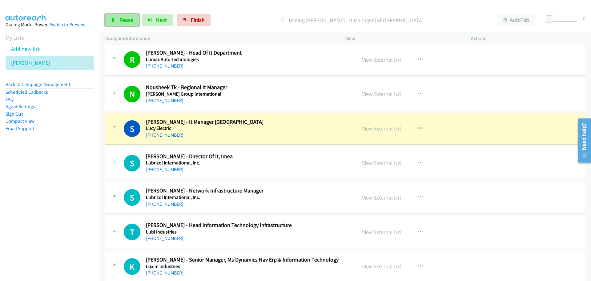
click at [123, 15] on link "Pause" at bounding box center [122, 20] width 34 height 12
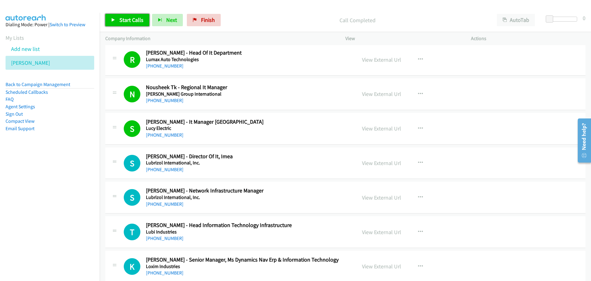
click at [133, 22] on span "Start Calls" at bounding box center [131, 19] width 24 height 7
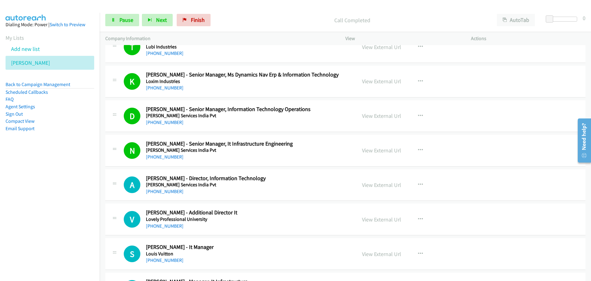
scroll to position [3295, 0]
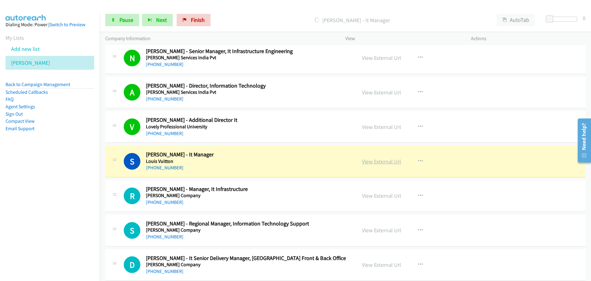
click at [368, 159] on link "View External Url" at bounding box center [381, 161] width 39 height 7
click at [126, 19] on span "Pause" at bounding box center [126, 19] width 14 height 7
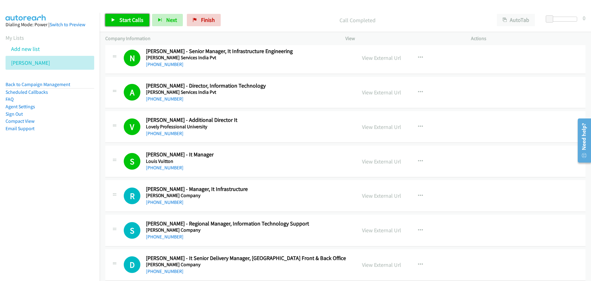
click at [128, 16] on link "Start Calls" at bounding box center [127, 20] width 44 height 12
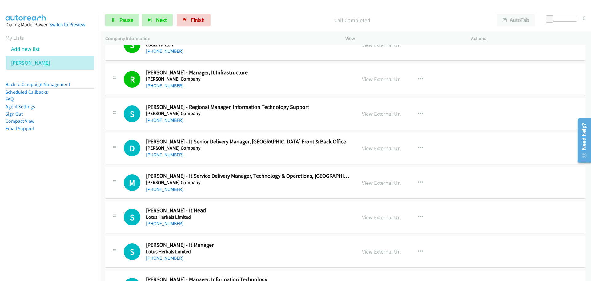
scroll to position [3419, 0]
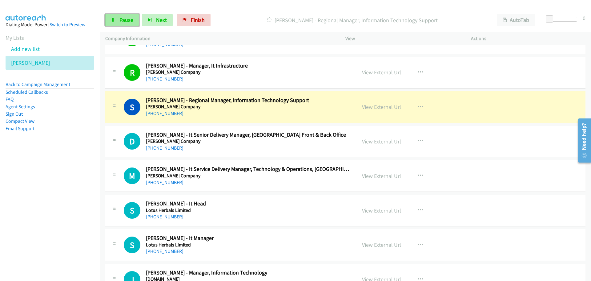
click at [124, 22] on span "Pause" at bounding box center [126, 19] width 14 height 7
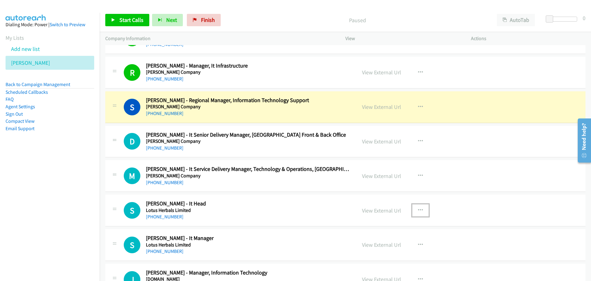
click at [419, 206] on button "button" at bounding box center [420, 210] width 17 height 12
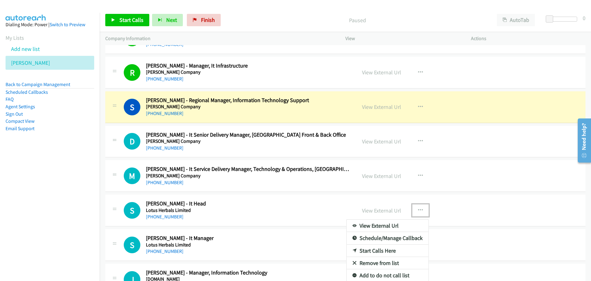
click at [367, 252] on link "Start Calls Here" at bounding box center [388, 250] width 82 height 12
click at [367, 252] on div "View External Url View External Url Schedule/Manage Callback Start Calls Here R…" at bounding box center [422, 244] width 131 height 20
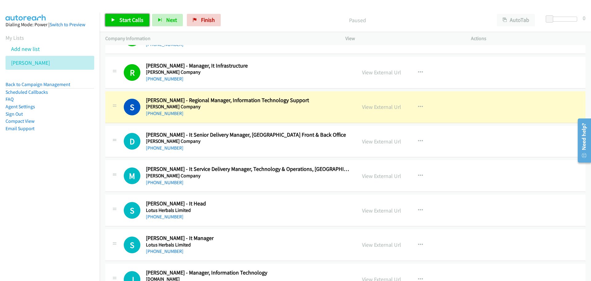
click at [128, 24] on link "Start Calls" at bounding box center [127, 20] width 44 height 12
click at [116, 20] on link "Pause" at bounding box center [122, 20] width 34 height 12
drag, startPoint x: 116, startPoint y: 20, endPoint x: 85, endPoint y: 15, distance: 32.1
click at [116, 20] on div "Start Calls Pause Next Finish" at bounding box center [159, 20] width 108 height 12
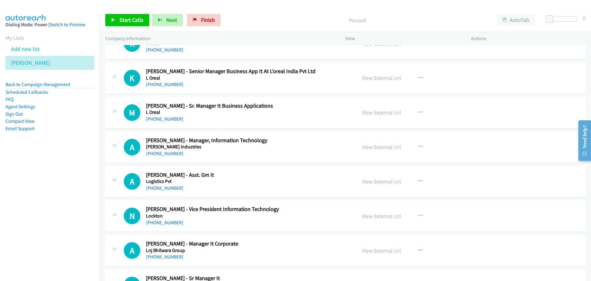
scroll to position [3573, 0]
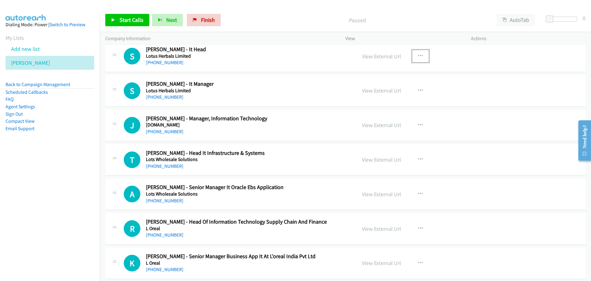
click at [419, 56] on icon "button" at bounding box center [420, 56] width 5 height 5
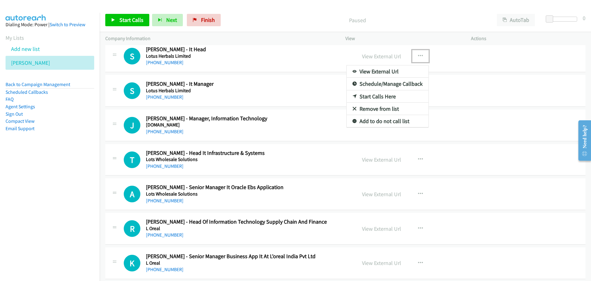
click at [376, 98] on link "Start Calls Here" at bounding box center [388, 96] width 82 height 12
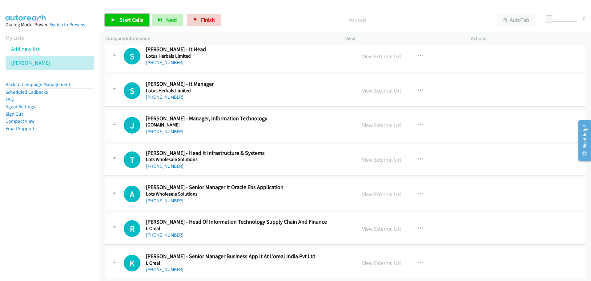
click at [140, 18] on span "Start Calls" at bounding box center [131, 19] width 24 height 7
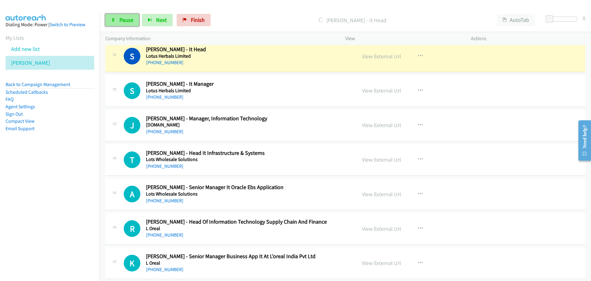
click at [127, 18] on span "Pause" at bounding box center [126, 19] width 14 height 7
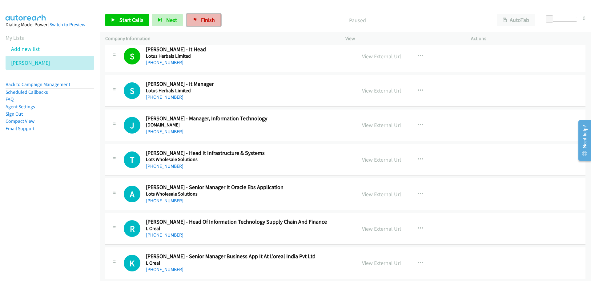
click at [201, 22] on span "Finish" at bounding box center [208, 19] width 14 height 7
